Goal: Transaction & Acquisition: Purchase product/service

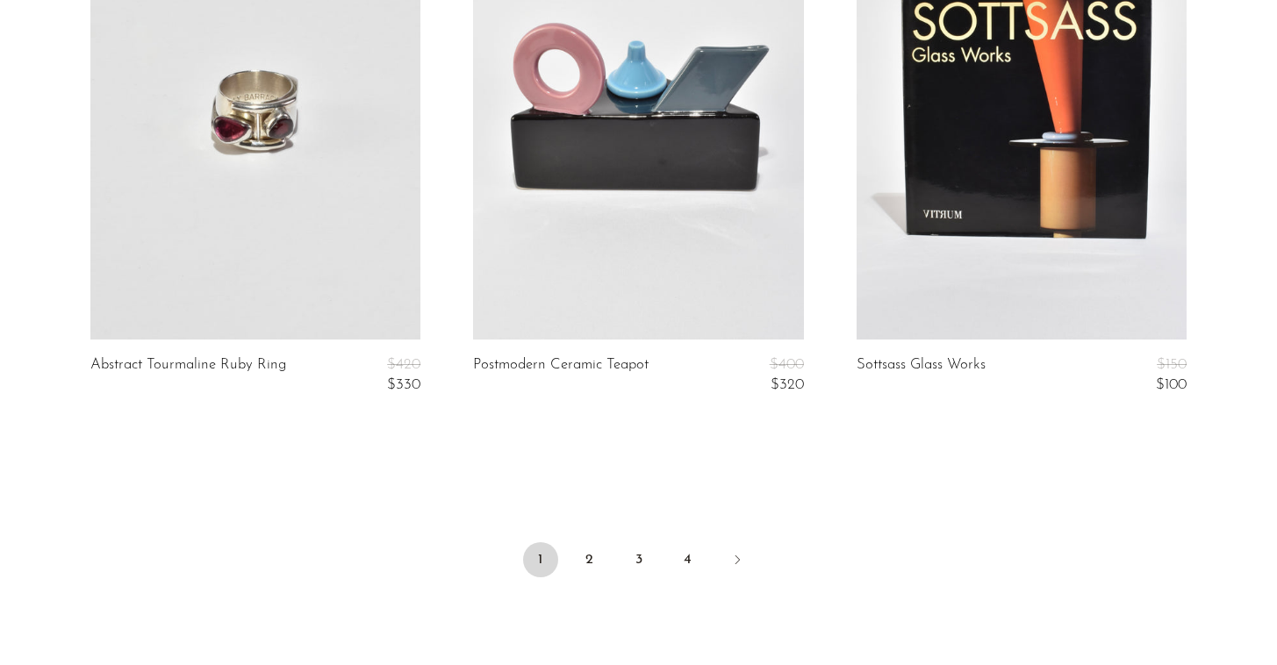
scroll to position [6446, 0]
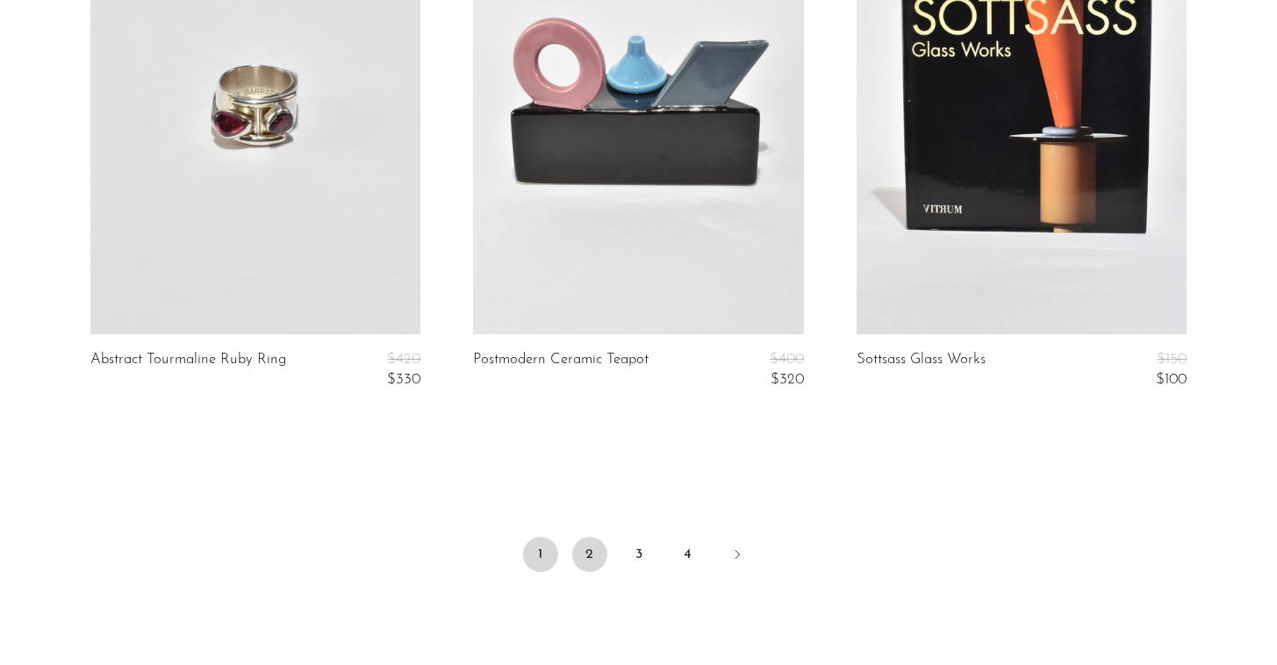
click at [592, 558] on link "2" at bounding box center [589, 554] width 35 height 35
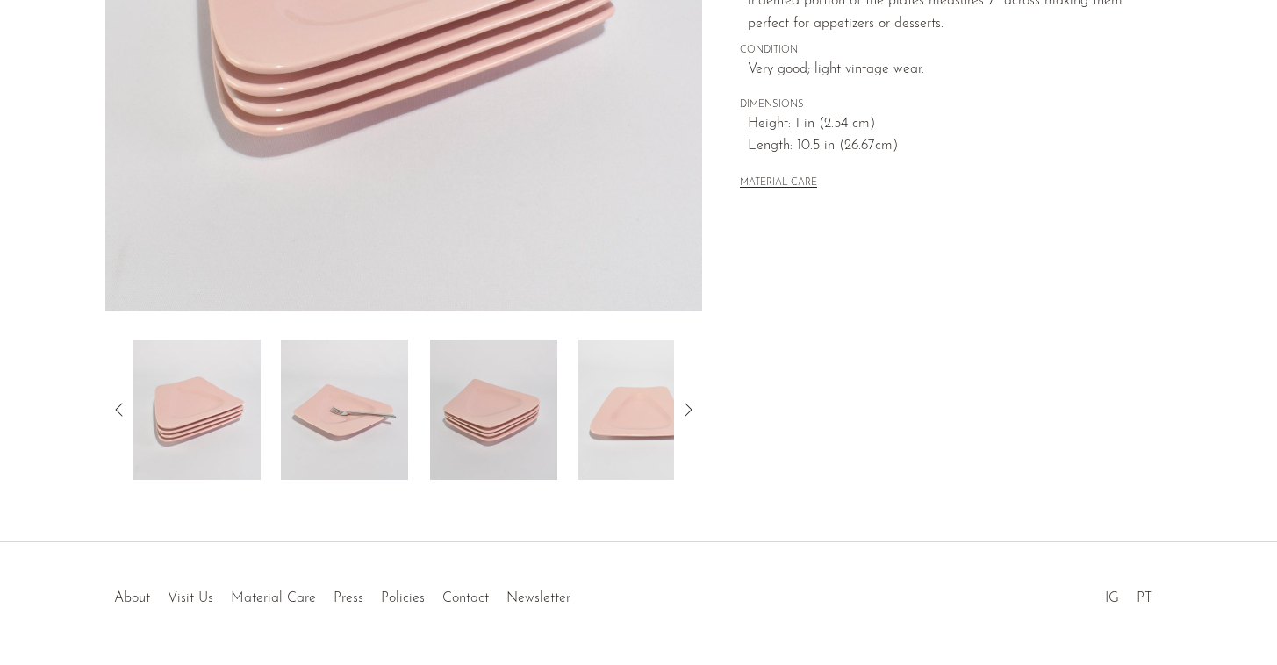
scroll to position [452, 0]
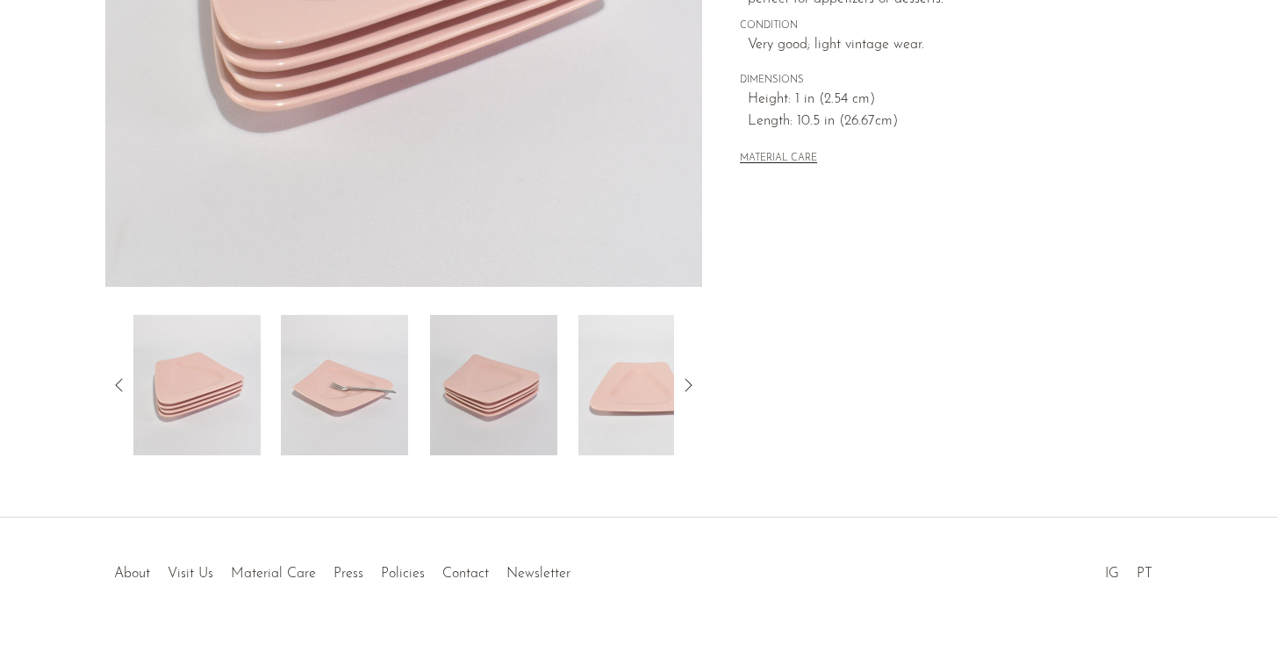
click at [479, 361] on img at bounding box center [493, 385] width 127 height 140
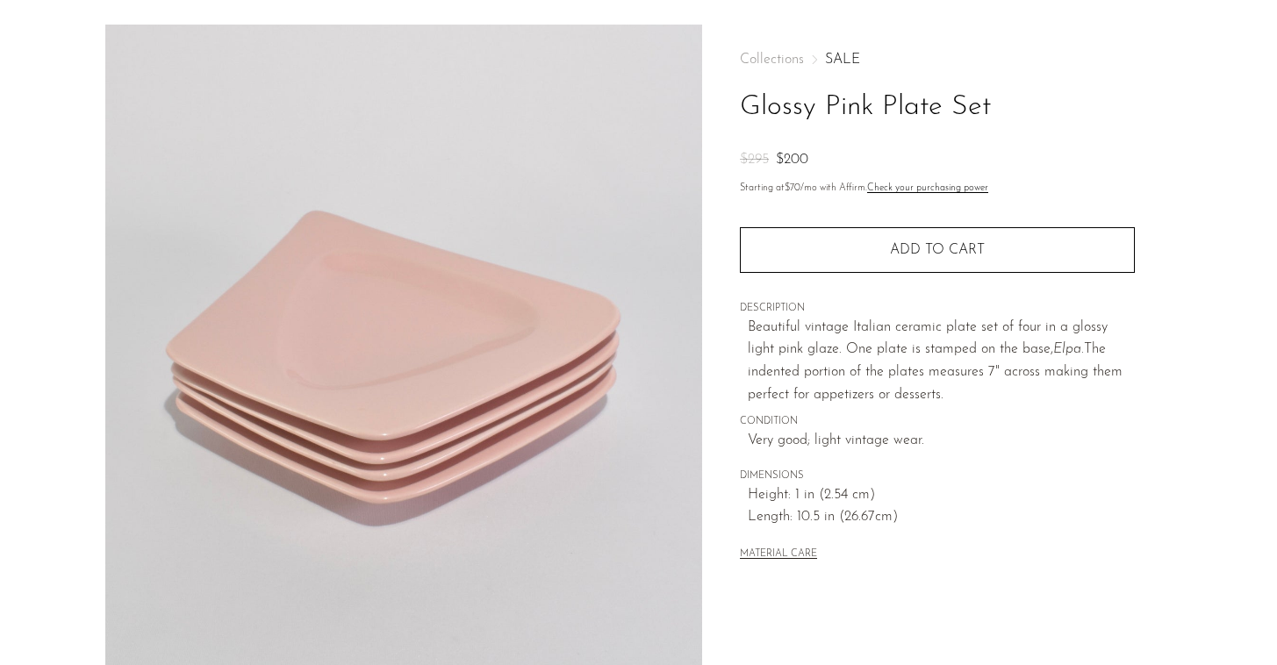
scroll to position [0, 0]
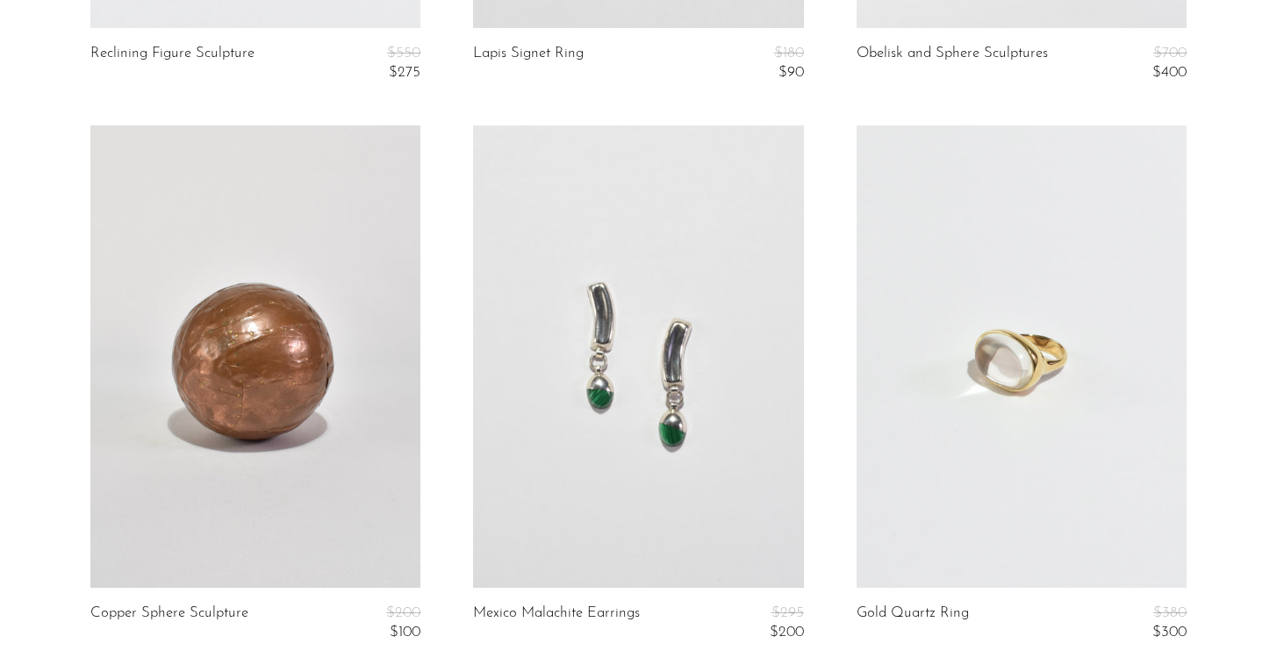
scroll to position [2281, 0]
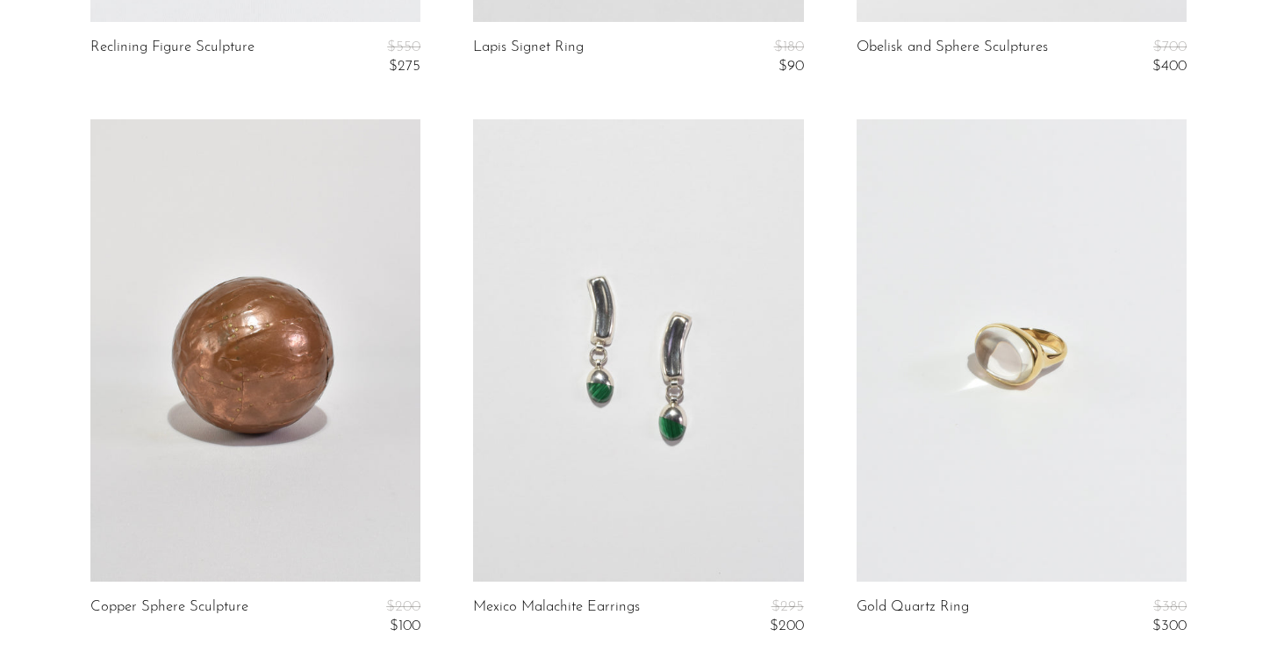
click at [1027, 268] on link at bounding box center [1021, 350] width 330 height 462
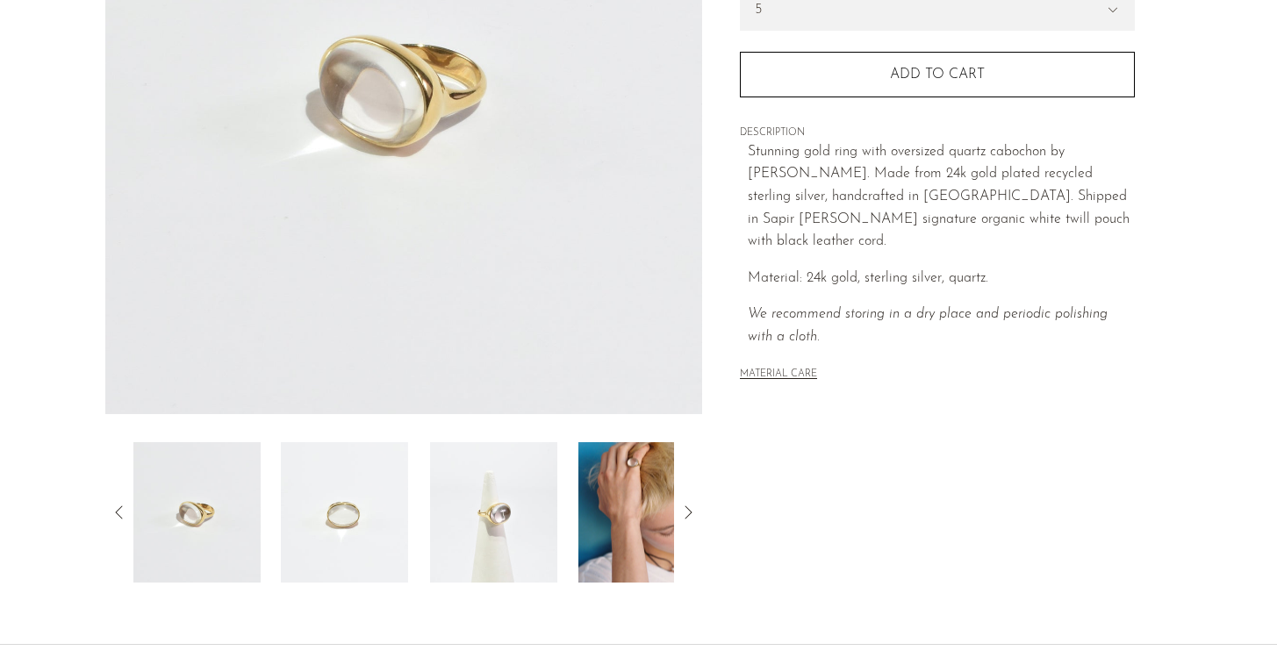
click at [644, 450] on img at bounding box center [641, 512] width 127 height 140
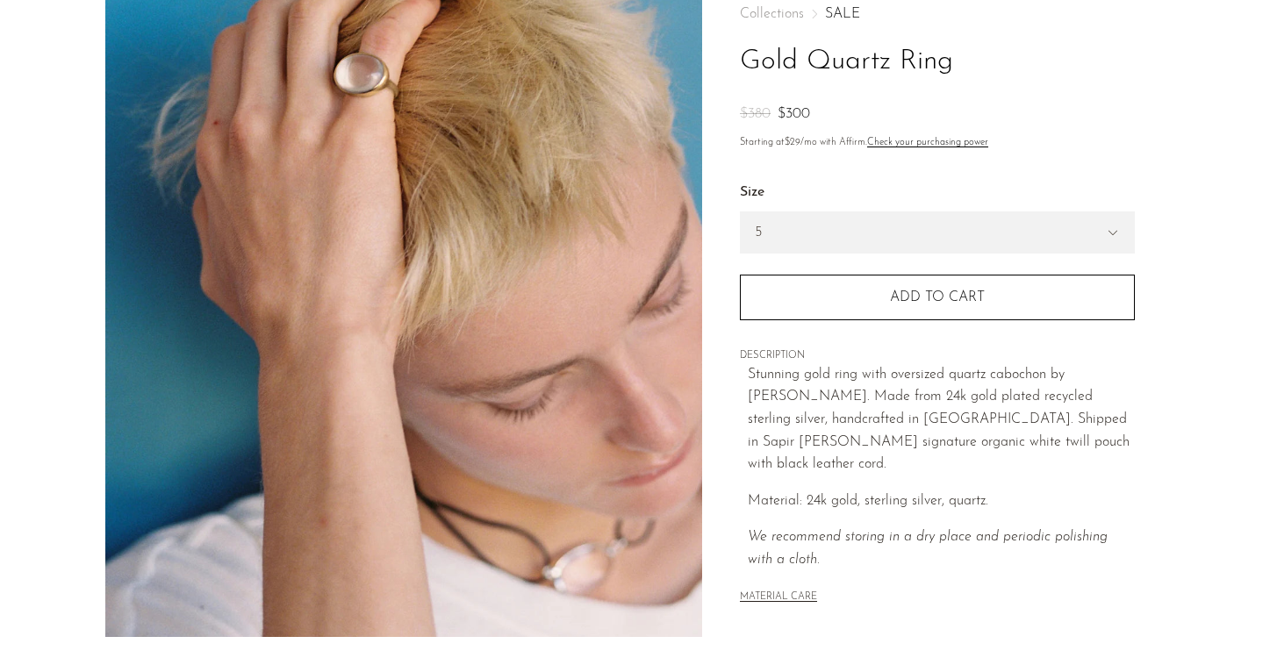
scroll to position [82, 0]
